Goal: Information Seeking & Learning: Learn about a topic

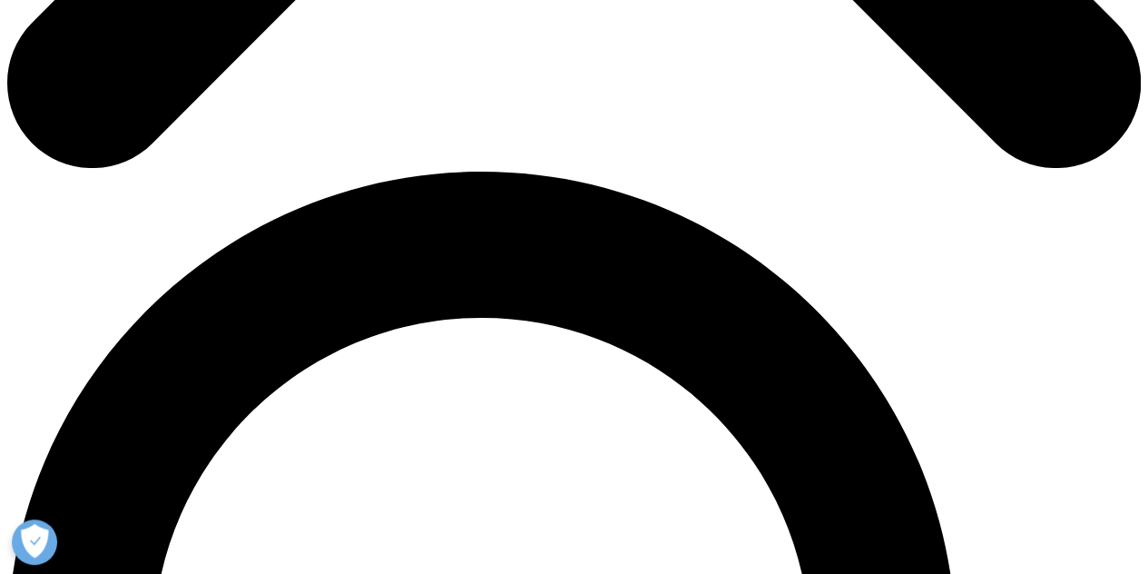
scroll to position [991, 0]
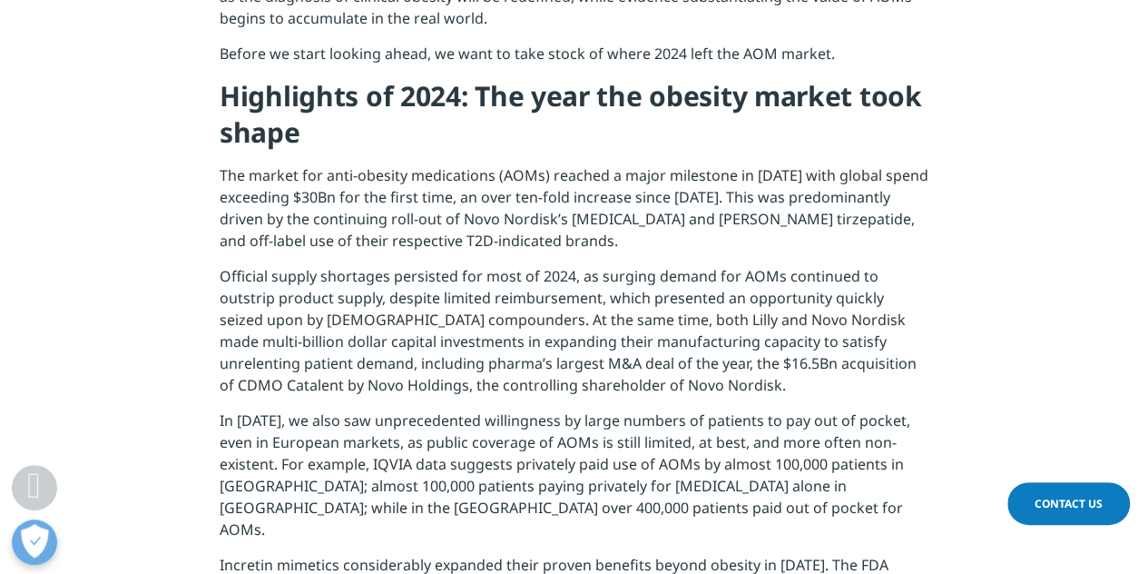
click at [432, 167] on p "The market for anti-obesity medications (AOMs) reached a major milestone in [DA…" at bounding box center [574, 214] width 709 height 101
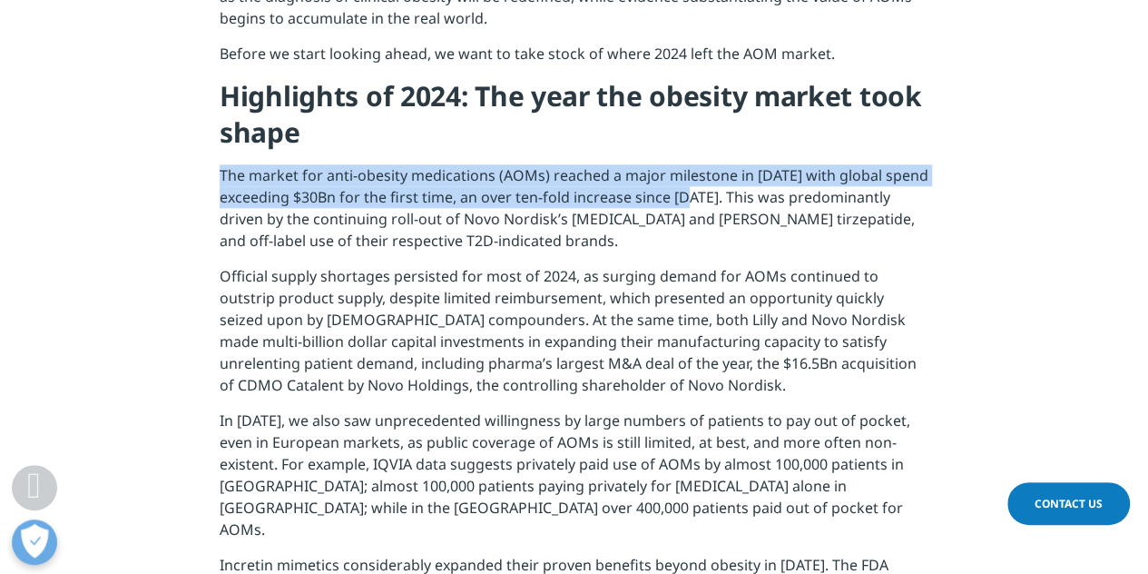
drag, startPoint x: 213, startPoint y: 177, endPoint x: 701, endPoint y: 193, distance: 487.6
click at [701, 193] on section "As 2025 gets underway, we take a look at what lies ahead for the highly dynamic…" at bounding box center [574, 345] width 1148 height 1141
copy p "The market for anti-obesity medications (AOMs) reached a major milestone in 202…"
click at [513, 194] on p "The market for anti-obesity medications (AOMs) reached a major milestone in [DA…" at bounding box center [574, 215] width 709 height 101
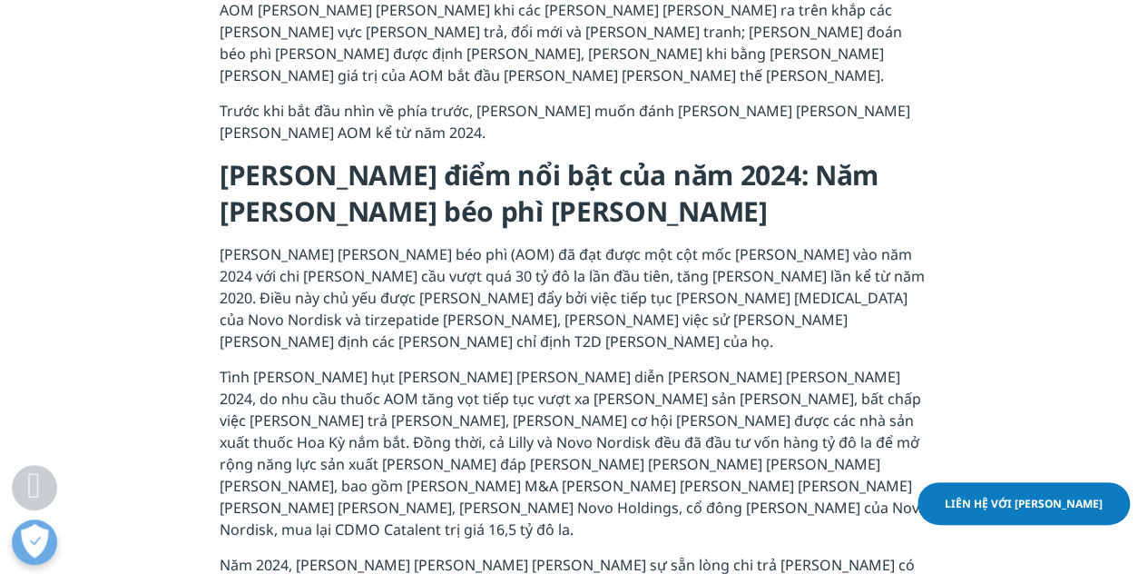
scroll to position [1089, 0]
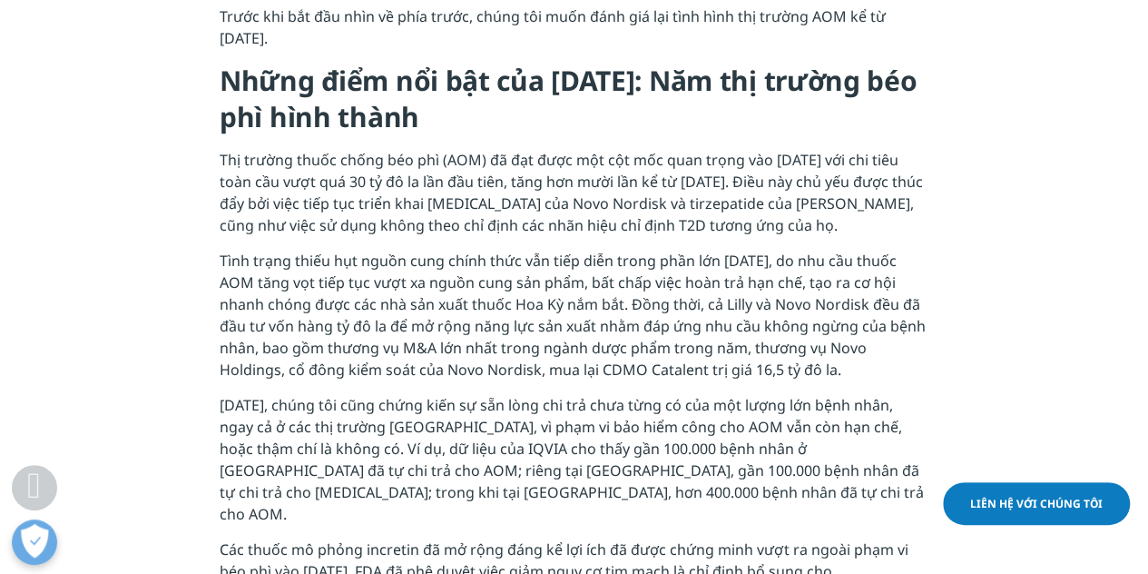
scroll to position [1030, 0]
click at [776, 340] on font "Tình trạng thiếu hụt nguồn cung chính thức vẫn tiếp diễn trong phần lớn [DATE],…" at bounding box center [573, 314] width 706 height 129
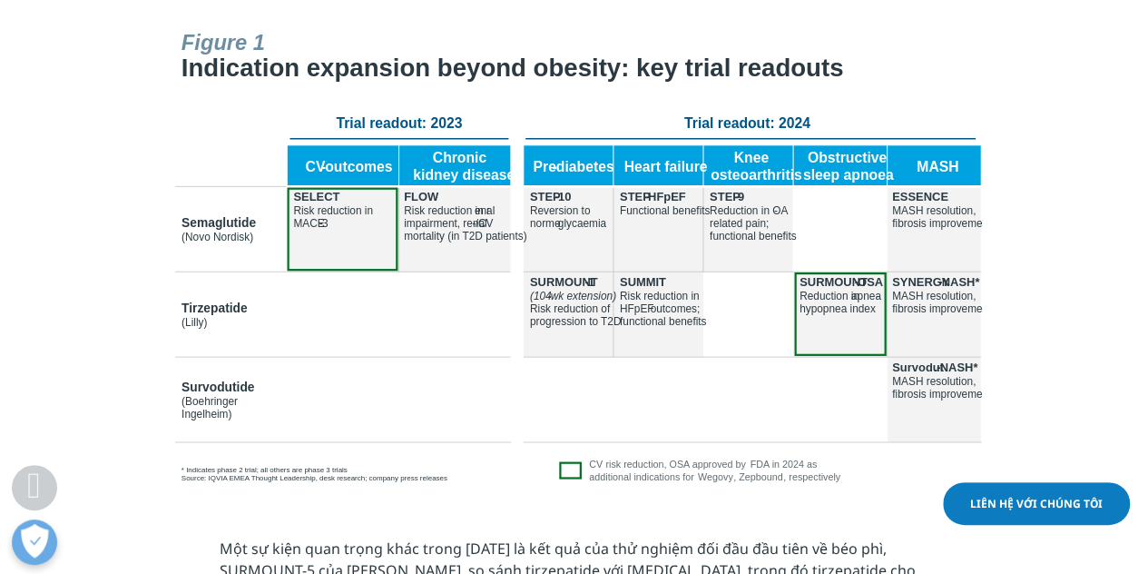
scroll to position [1907, 0]
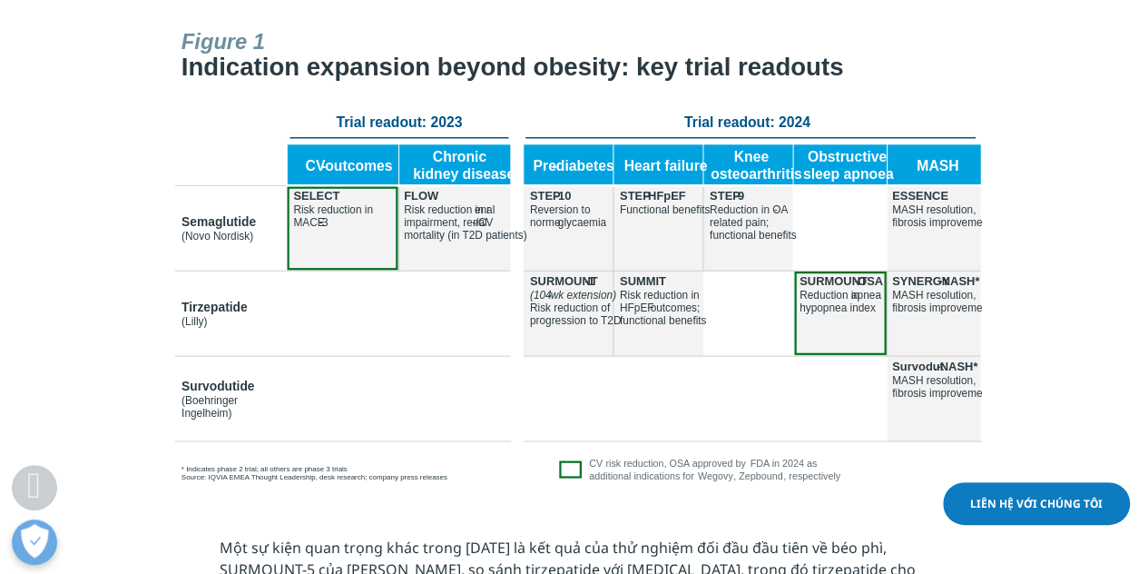
click at [573, 425] on img at bounding box center [574, 255] width 817 height 466
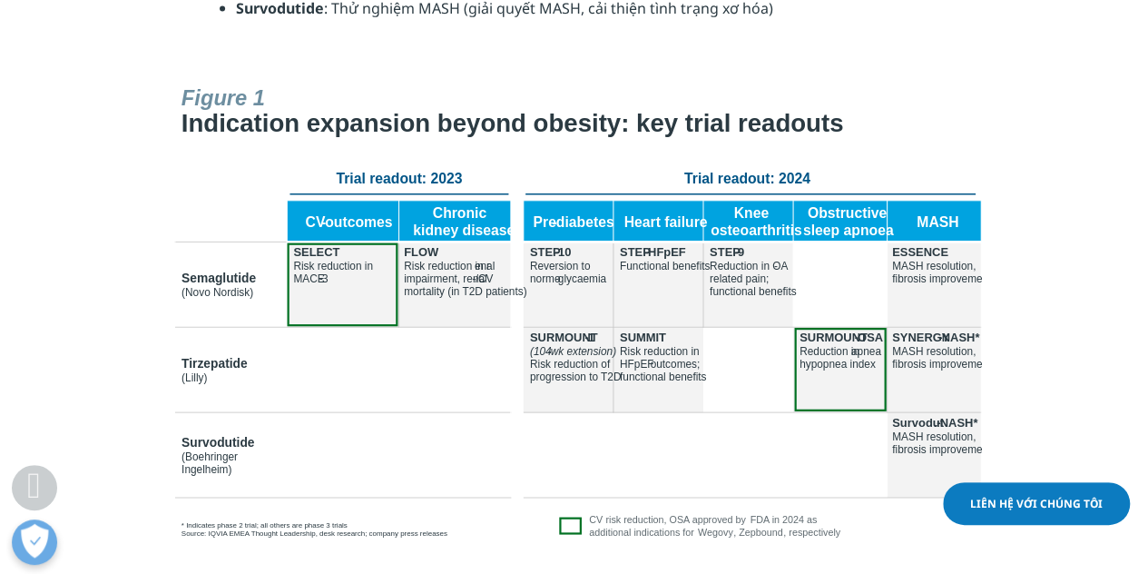
scroll to position [1849, 0]
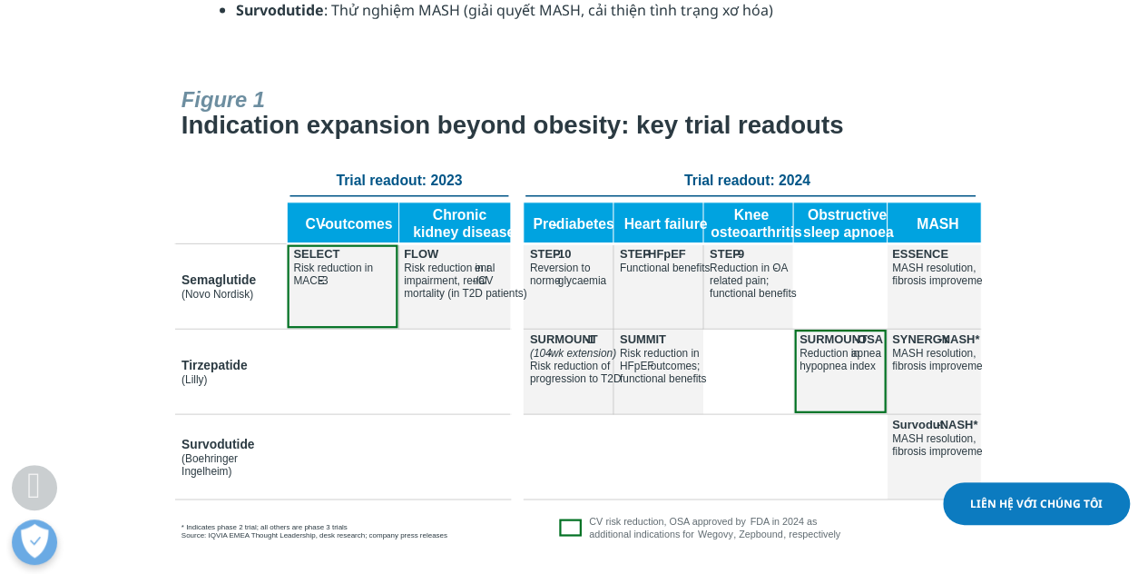
drag, startPoint x: 519, startPoint y: 79, endPoint x: 817, endPoint y: 93, distance: 298.0
click at [817, 93] on img at bounding box center [574, 313] width 817 height 466
click at [623, 80] on img at bounding box center [574, 313] width 817 height 466
click at [180, 80] on img at bounding box center [574, 313] width 817 height 466
drag, startPoint x: 180, startPoint y: 77, endPoint x: 584, endPoint y: 63, distance: 404.1
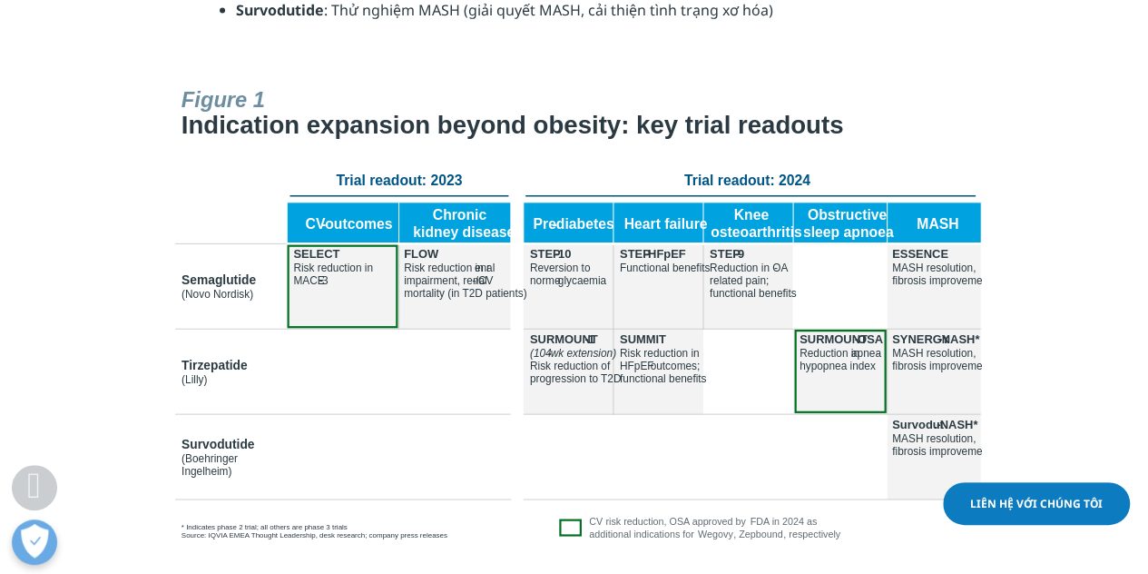
click at [458, 80] on img at bounding box center [574, 313] width 817 height 466
click at [702, 80] on img at bounding box center [574, 313] width 817 height 466
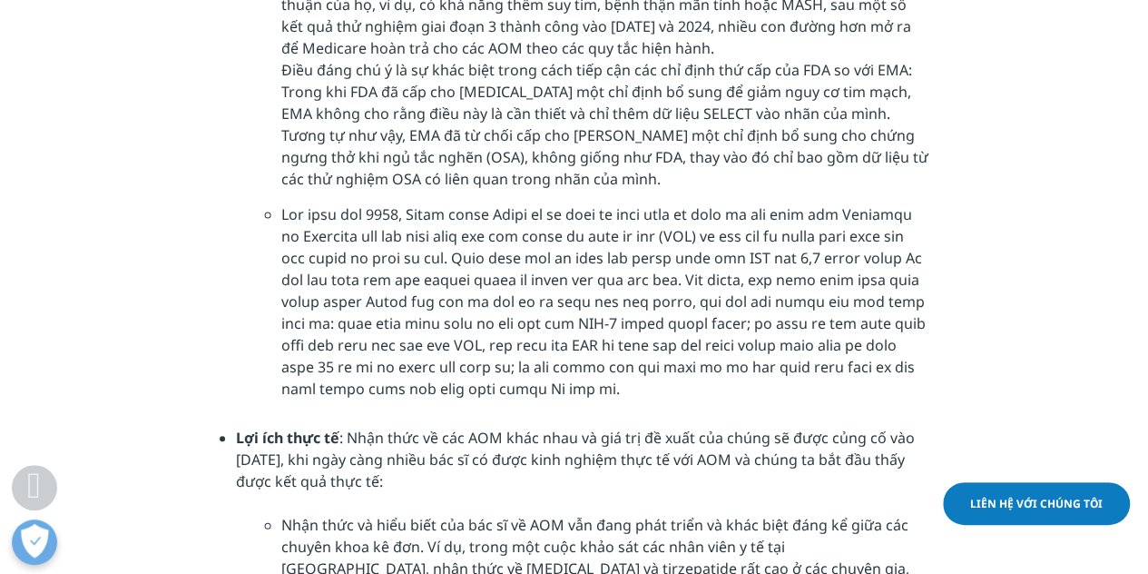
scroll to position [6193, 0]
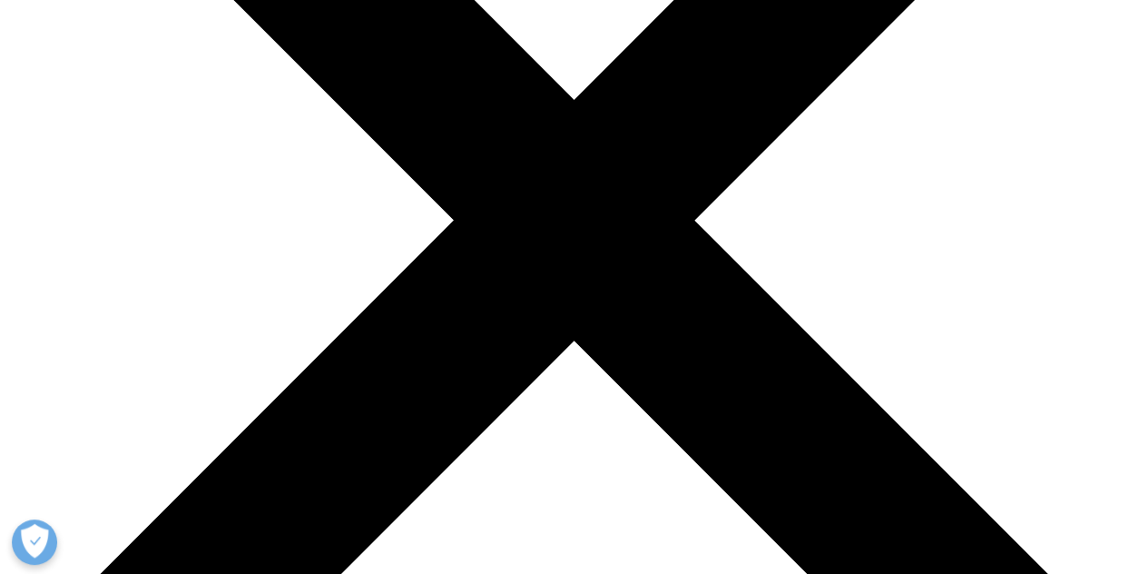
scroll to position [374, 0]
